Goal: Find contact information: Obtain details needed to contact an individual or organization

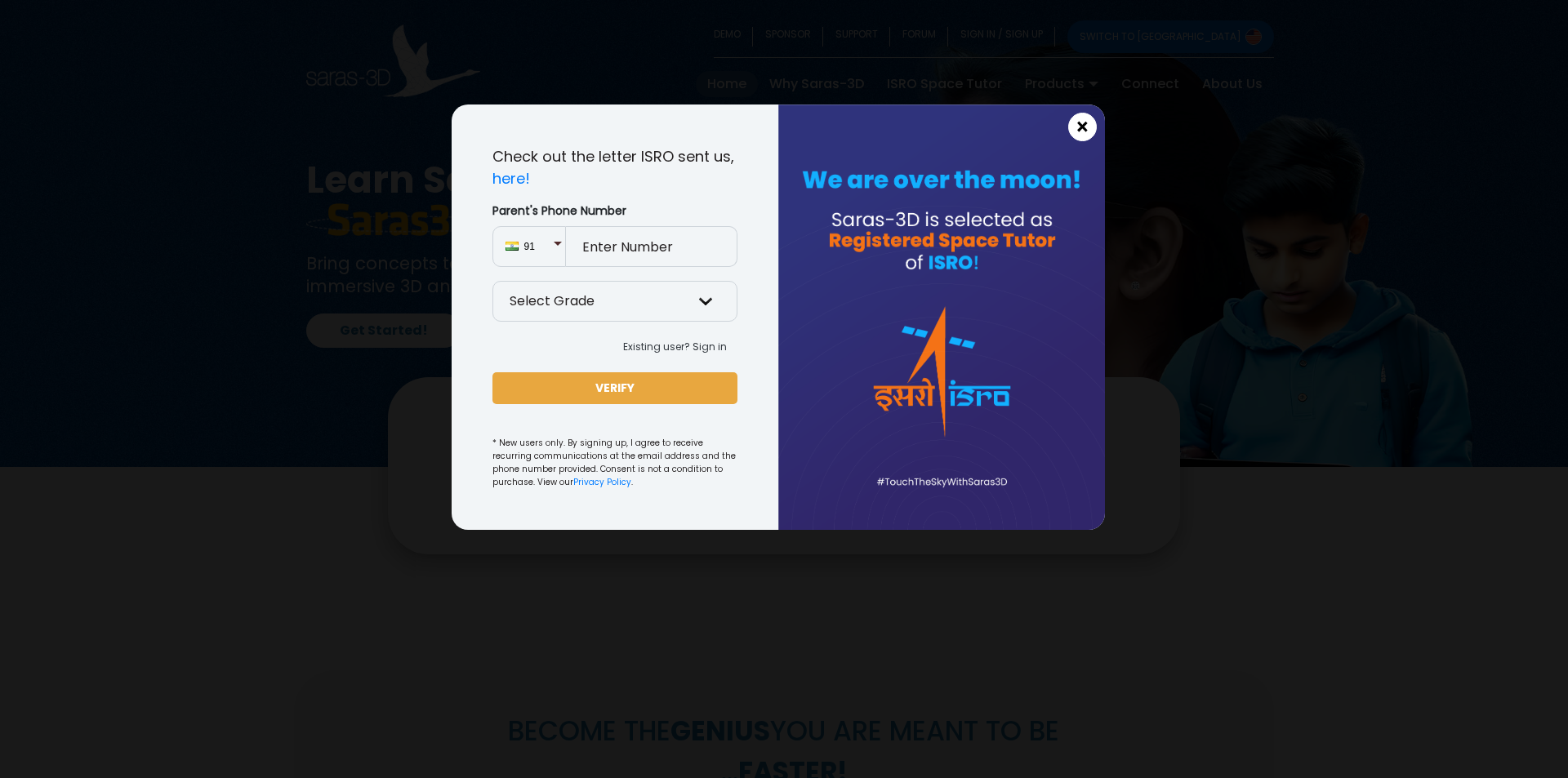
click at [1081, 125] on span "×" at bounding box center [1083, 127] width 14 height 21
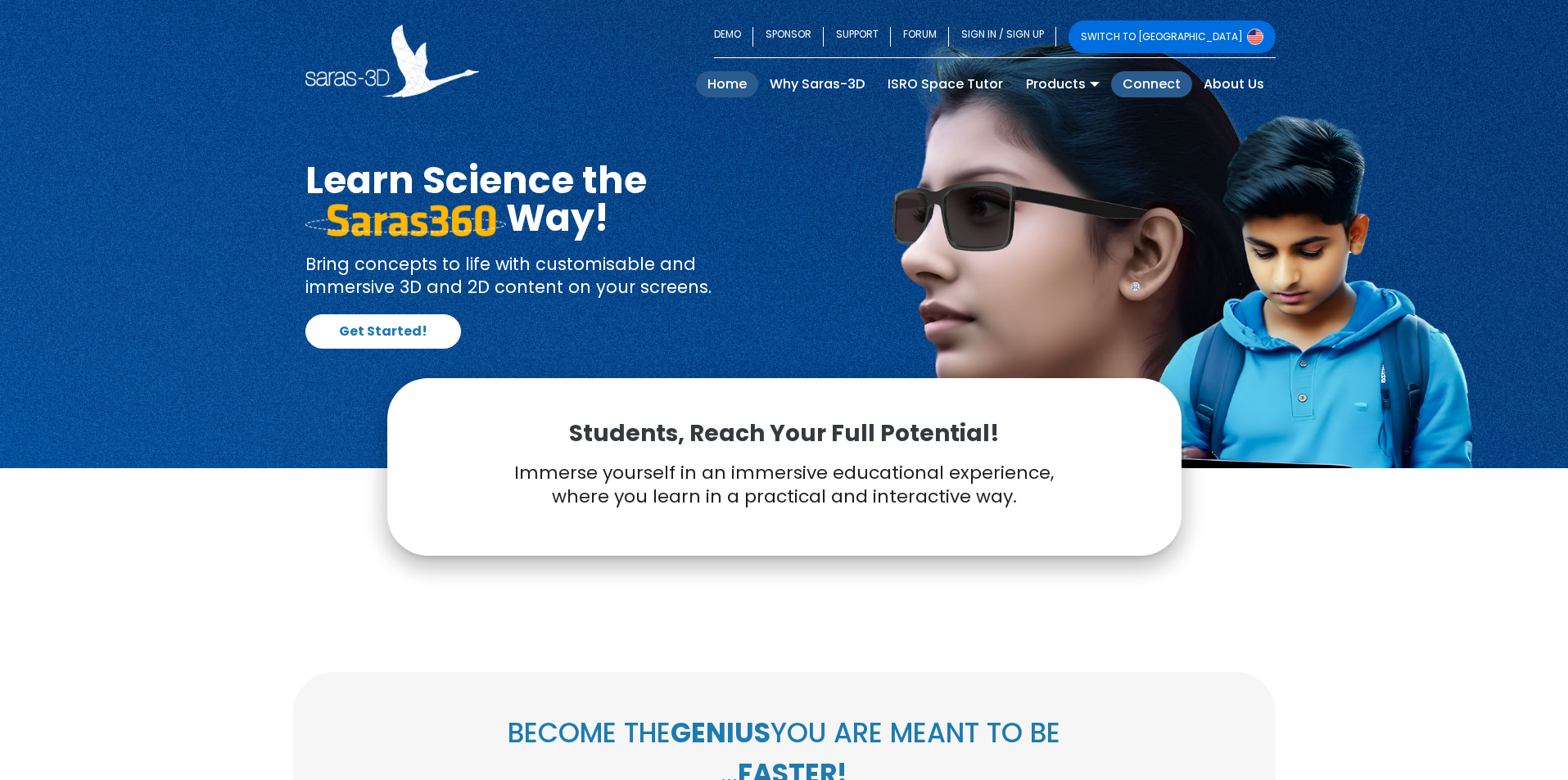
click at [1172, 86] on link "Connect" at bounding box center [1151, 84] width 81 height 27
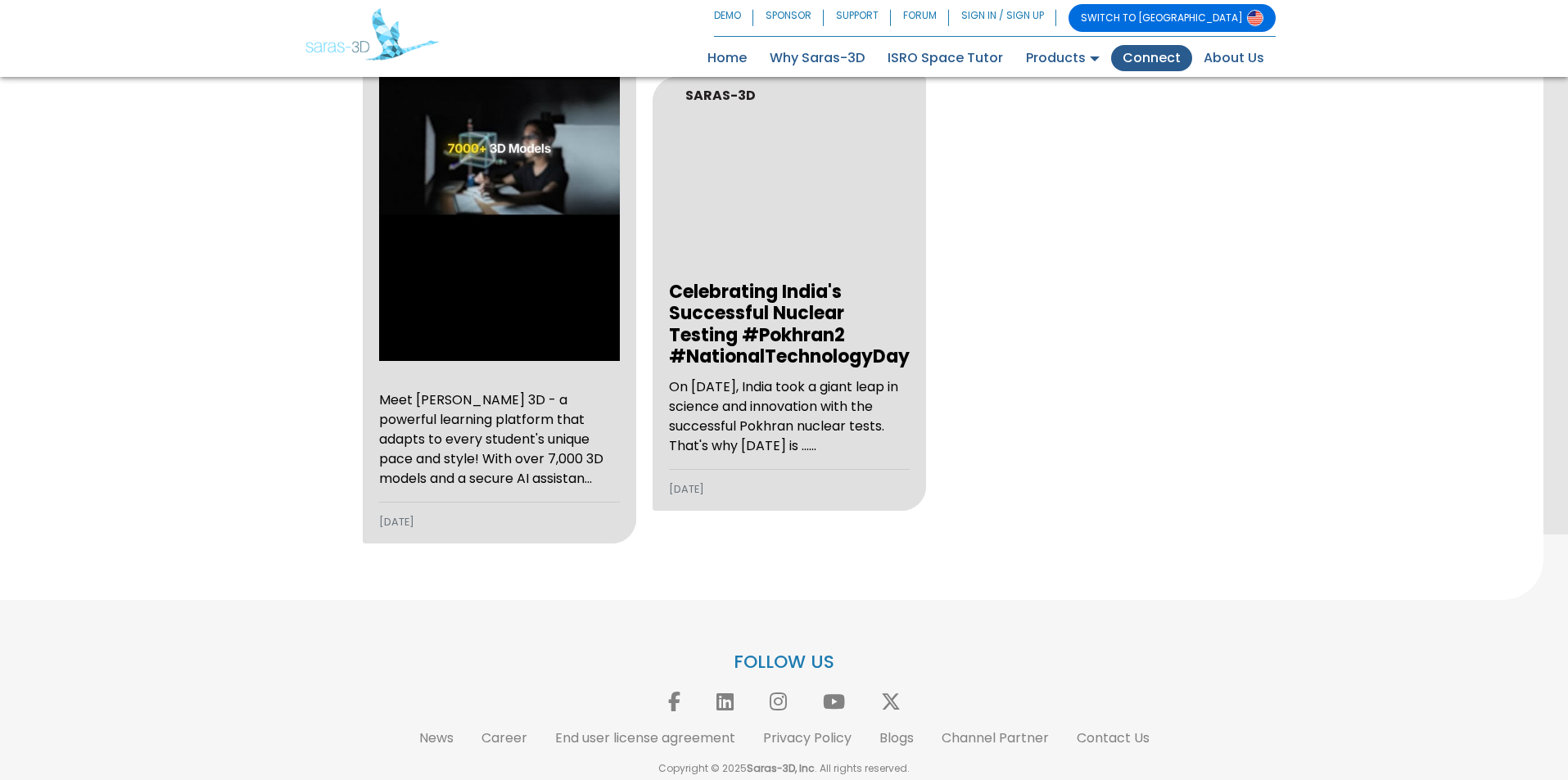
scroll to position [2492, 0]
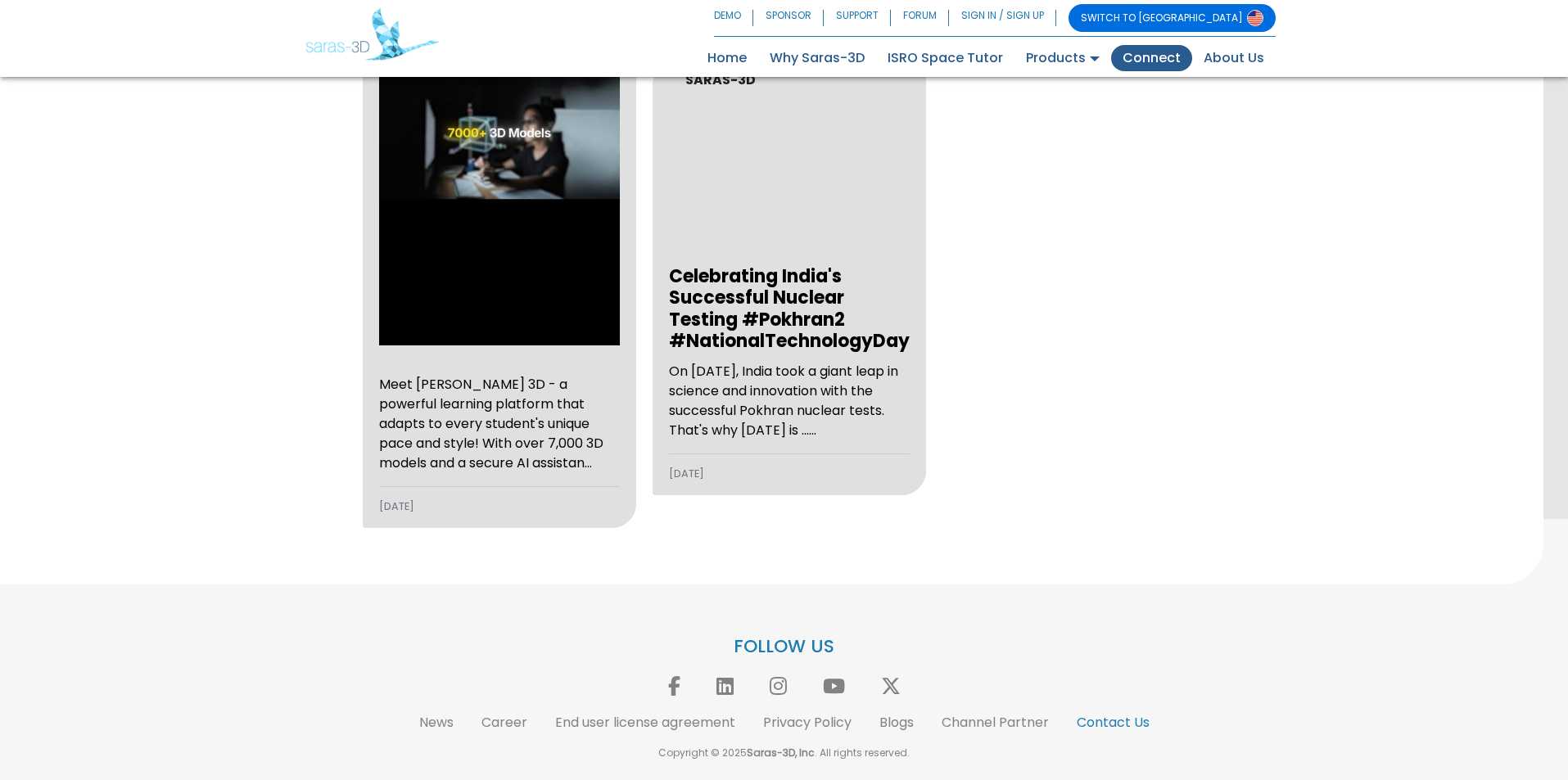
click at [1126, 728] on link "Contact Us" at bounding box center [1113, 723] width 73 height 19
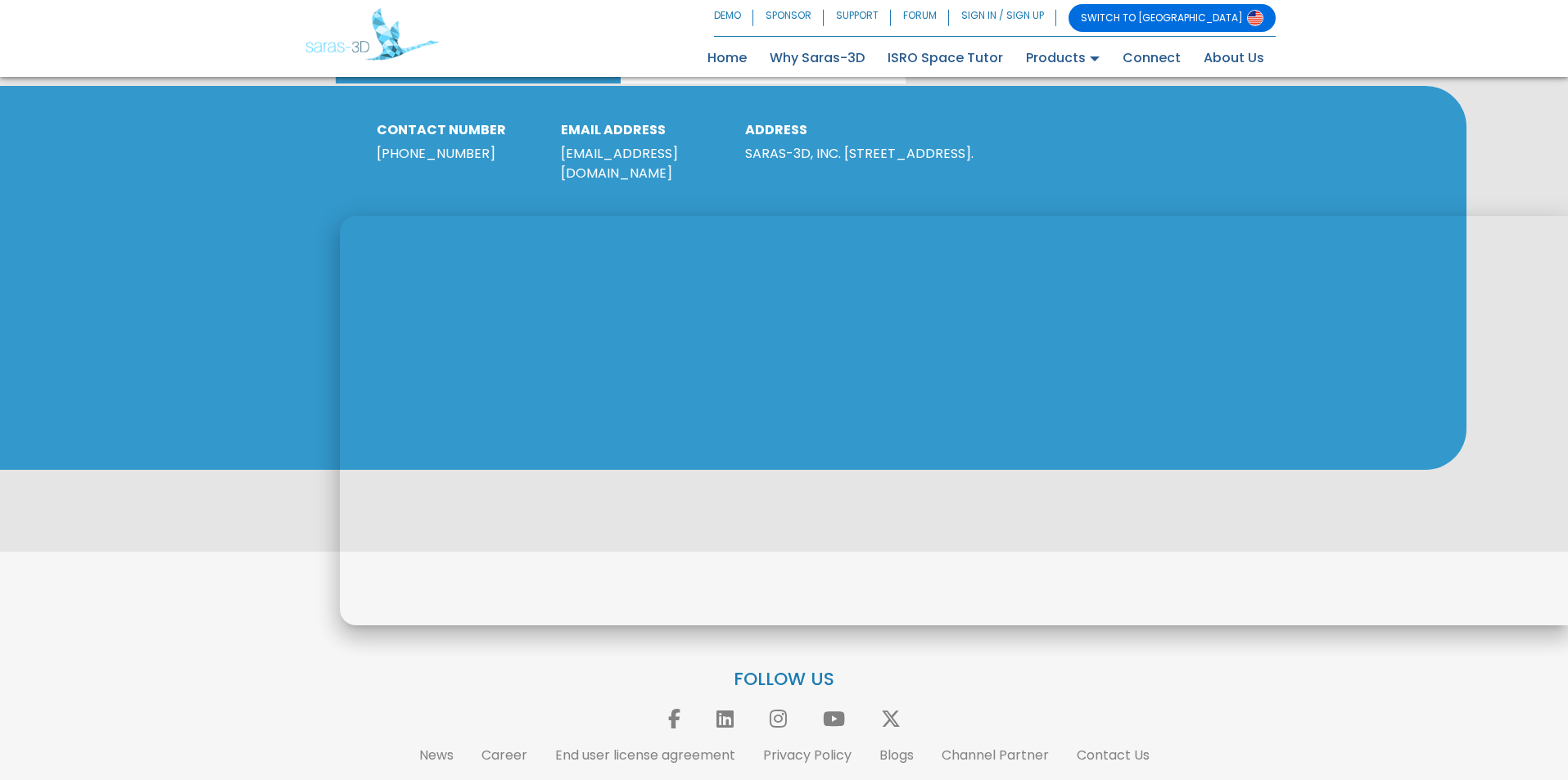
scroll to position [965, 0]
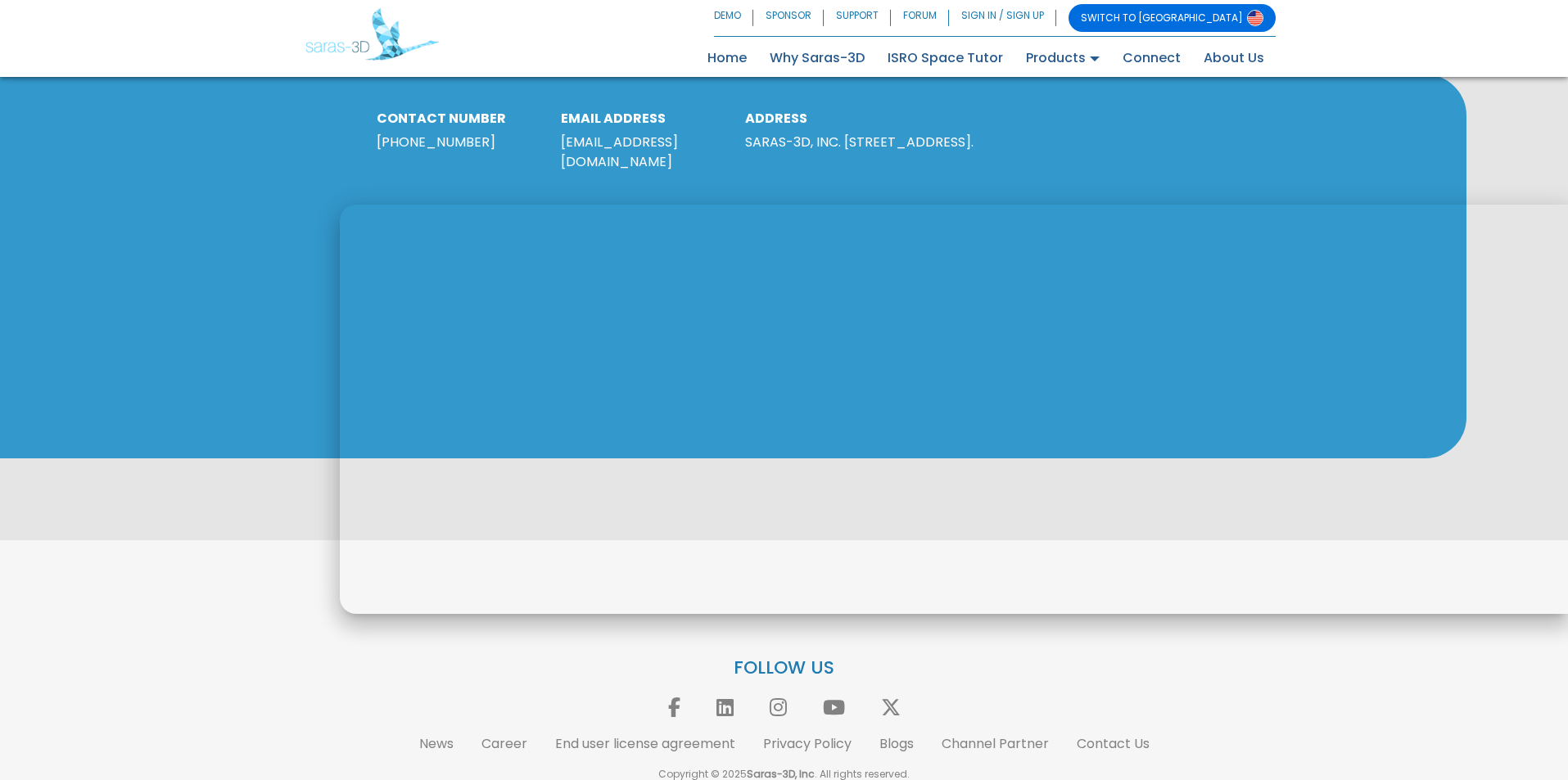
click at [137, 304] on div "USA INDIA CONTACT NUMBER +1 (610) 508 3010 EMAIL ADDRESS reachus@saras-3d.com A…" at bounding box center [733, 266] width 1466 height 384
click at [1005, 735] on link "Channel Partner" at bounding box center [995, 744] width 107 height 19
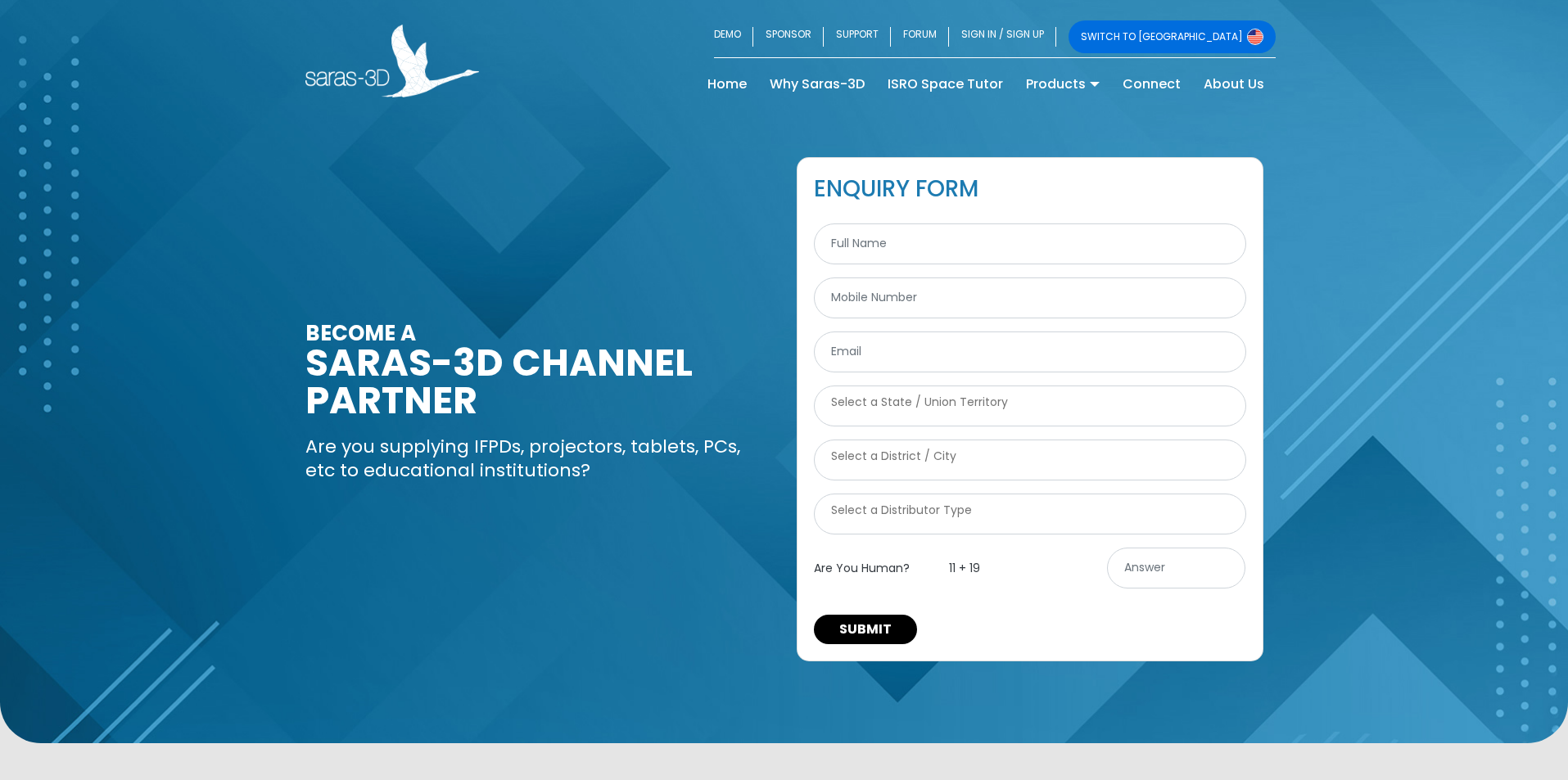
select select
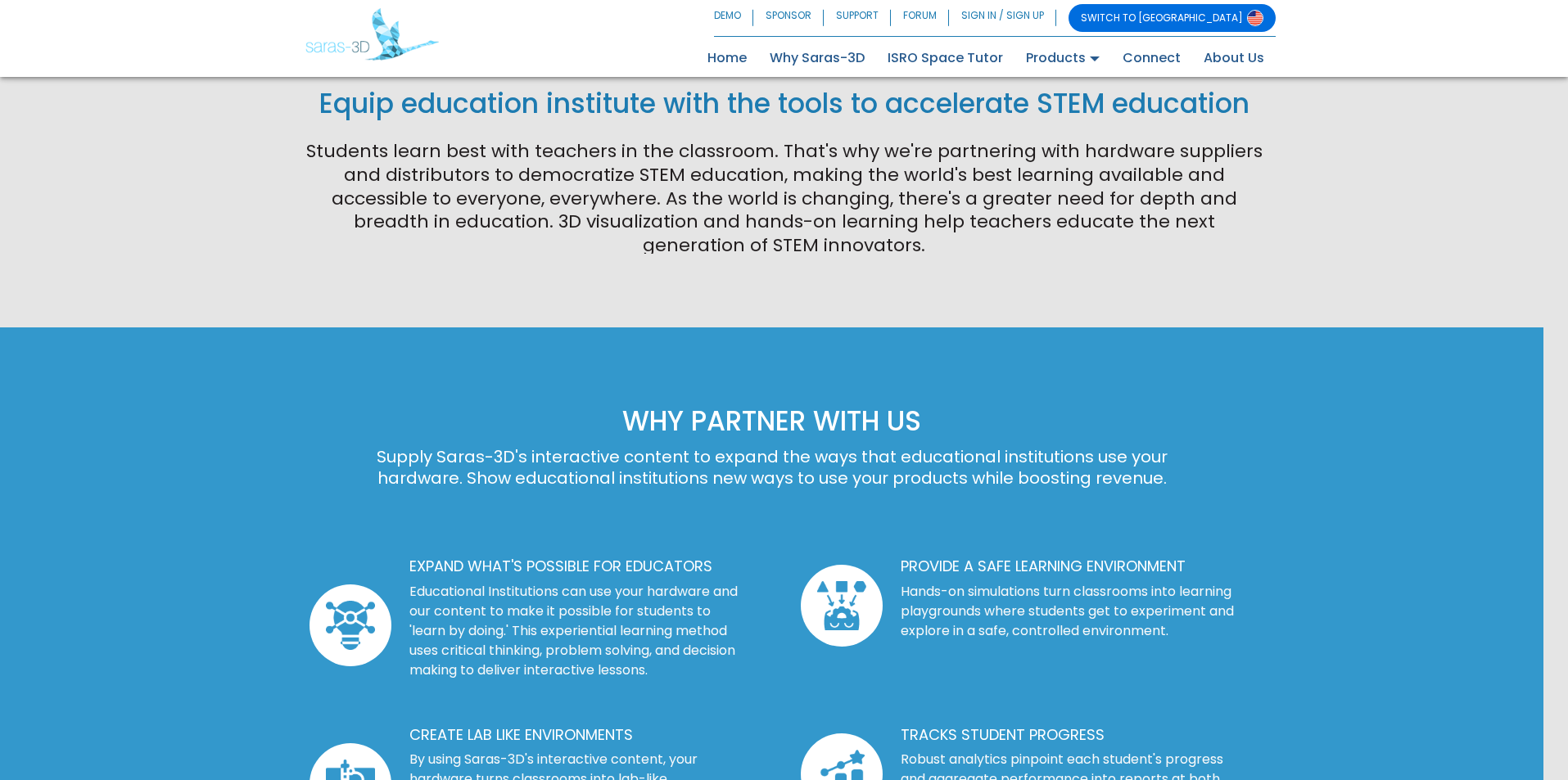
scroll to position [901, 0]
